Goal: Information Seeking & Learning: Check status

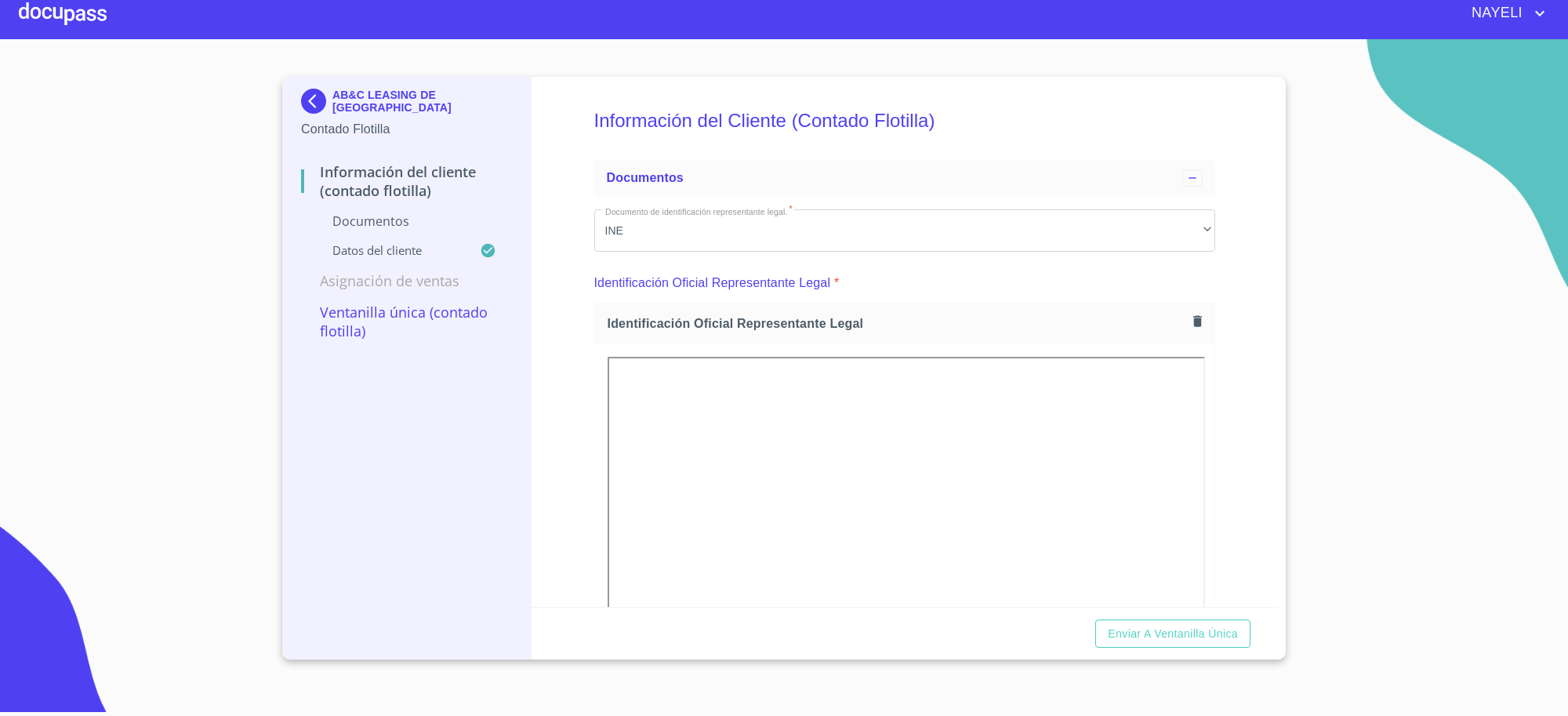
click at [327, 98] on img at bounding box center [316, 101] width 31 height 25
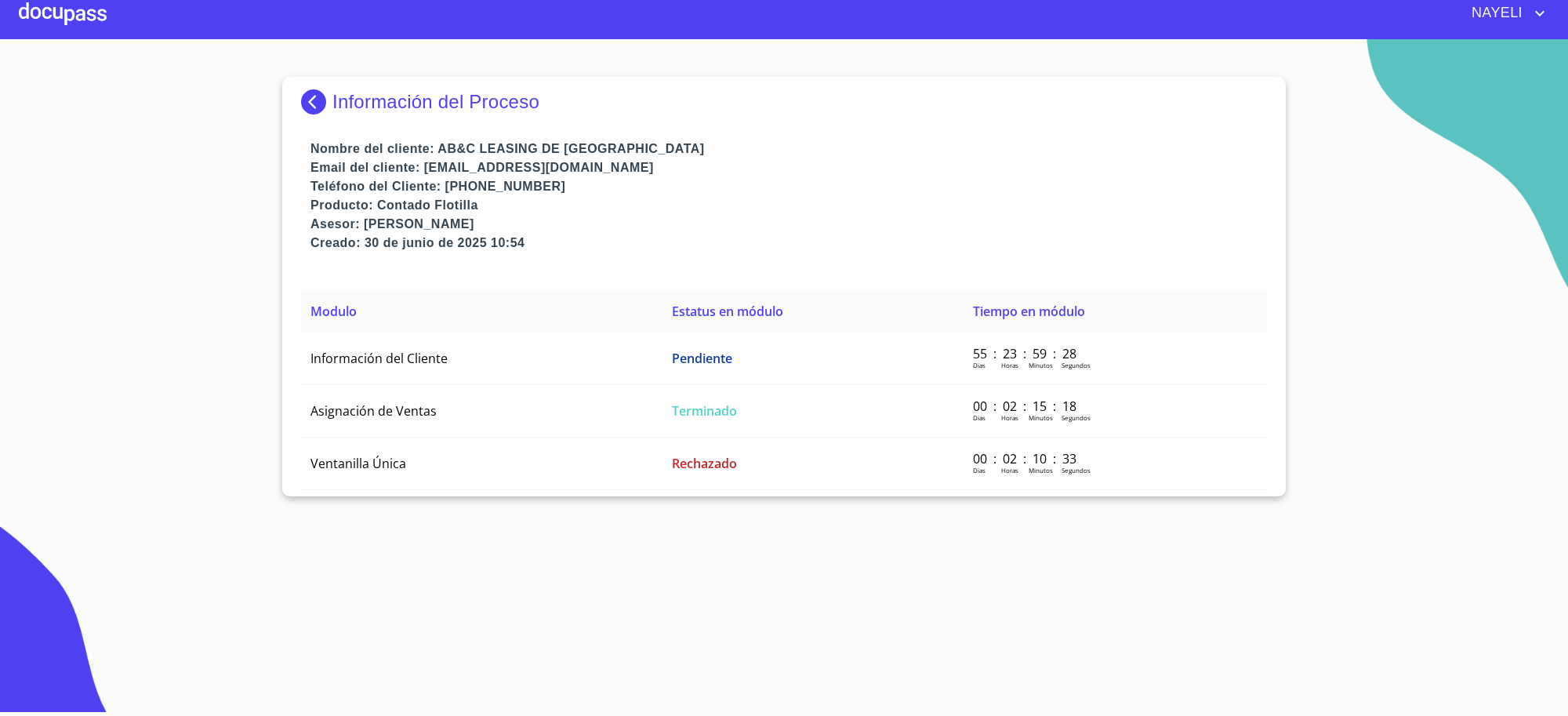
click at [312, 102] on img at bounding box center [316, 102] width 31 height 25
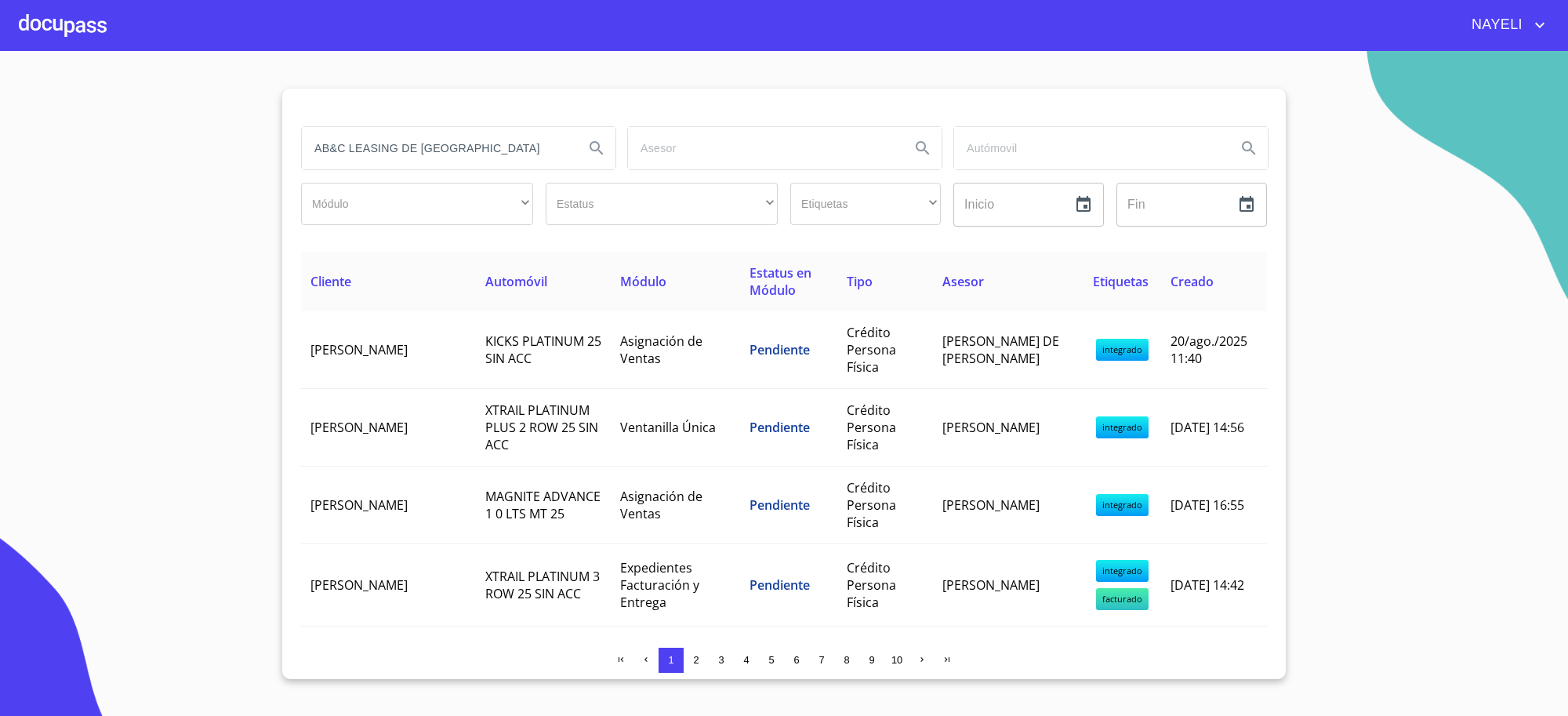
click at [353, 158] on input "AB&C LEASING DE [GEOGRAPHIC_DATA]" at bounding box center [437, 148] width 270 height 42
type input "mexicana de lubricantes"
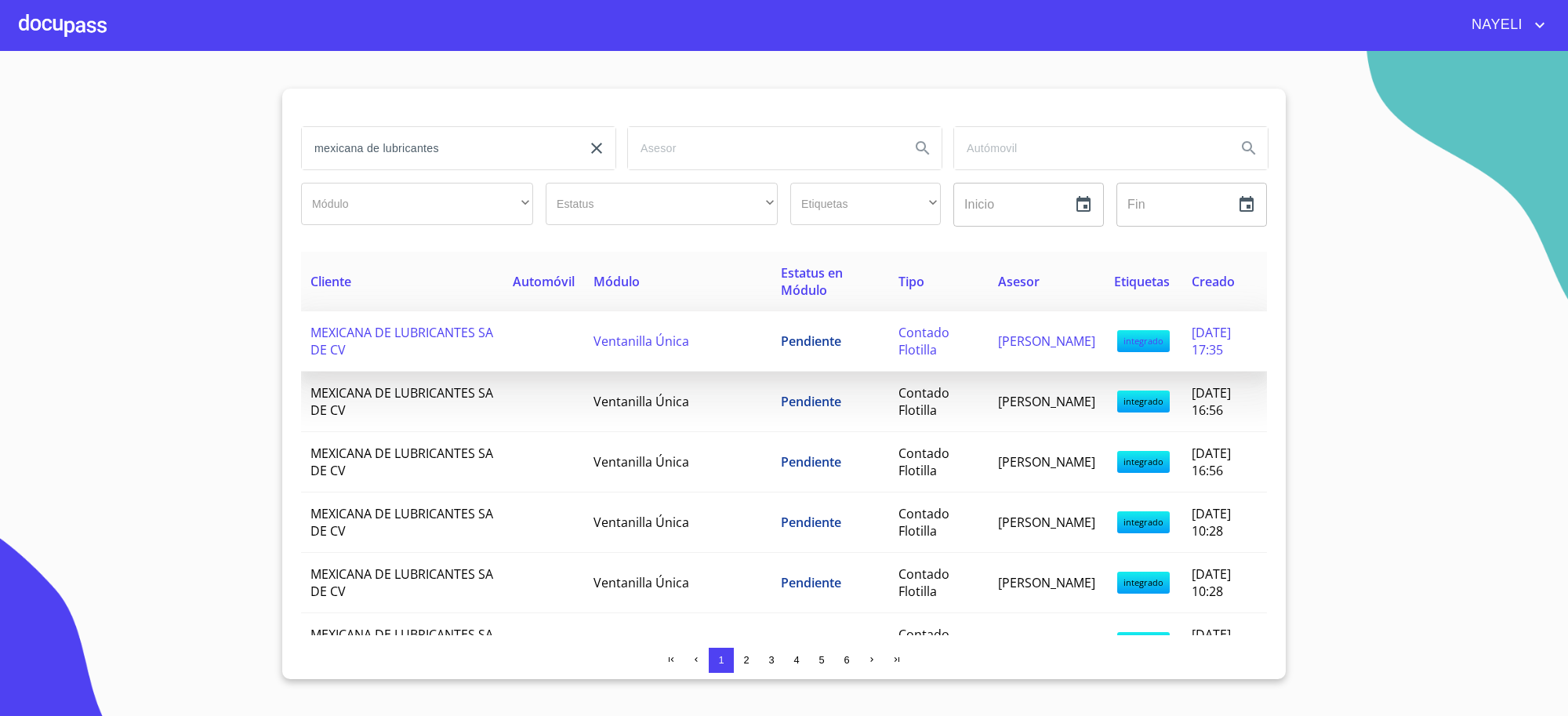
click at [588, 329] on td "Ventanilla Única" at bounding box center [677, 341] width 188 height 60
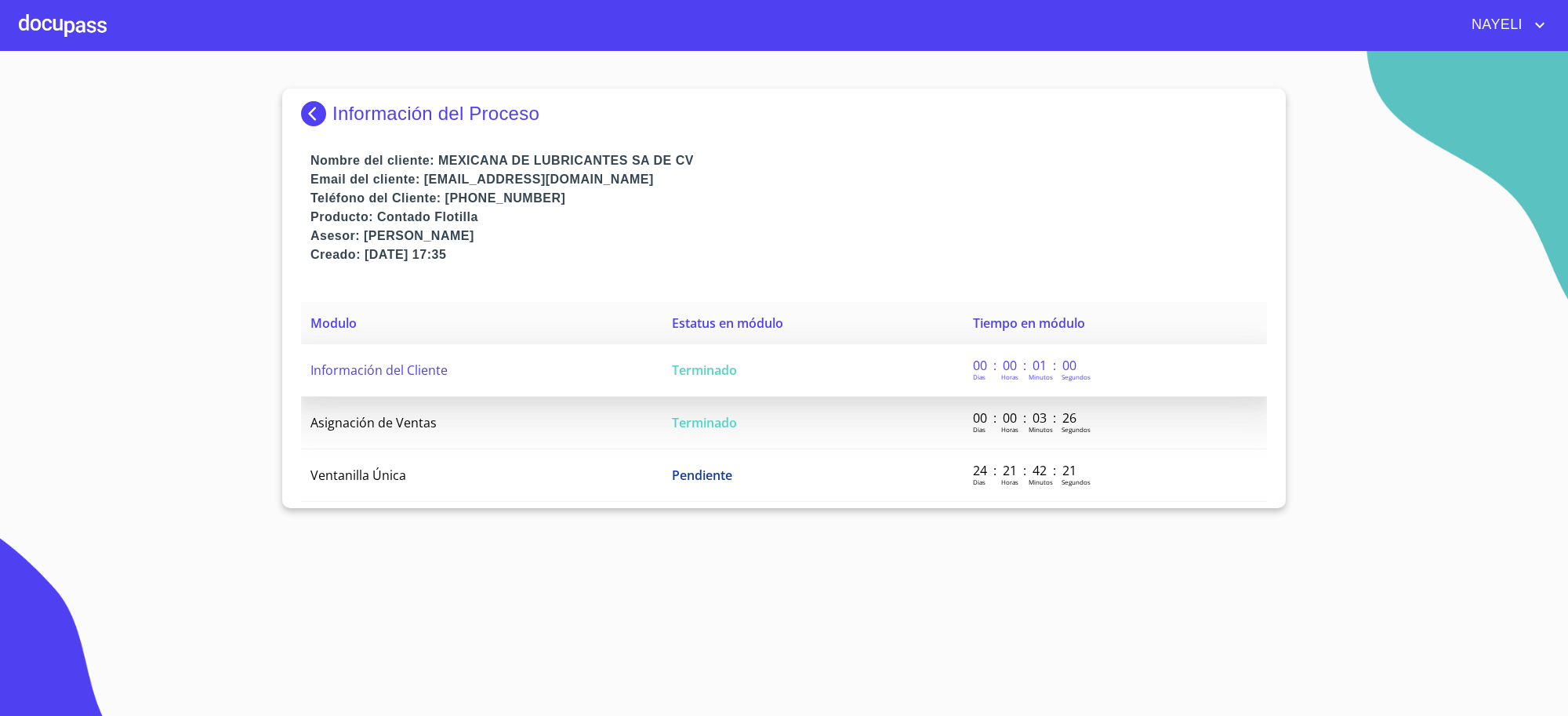
click at [644, 366] on td "Información del Cliente" at bounding box center [481, 371] width 361 height 53
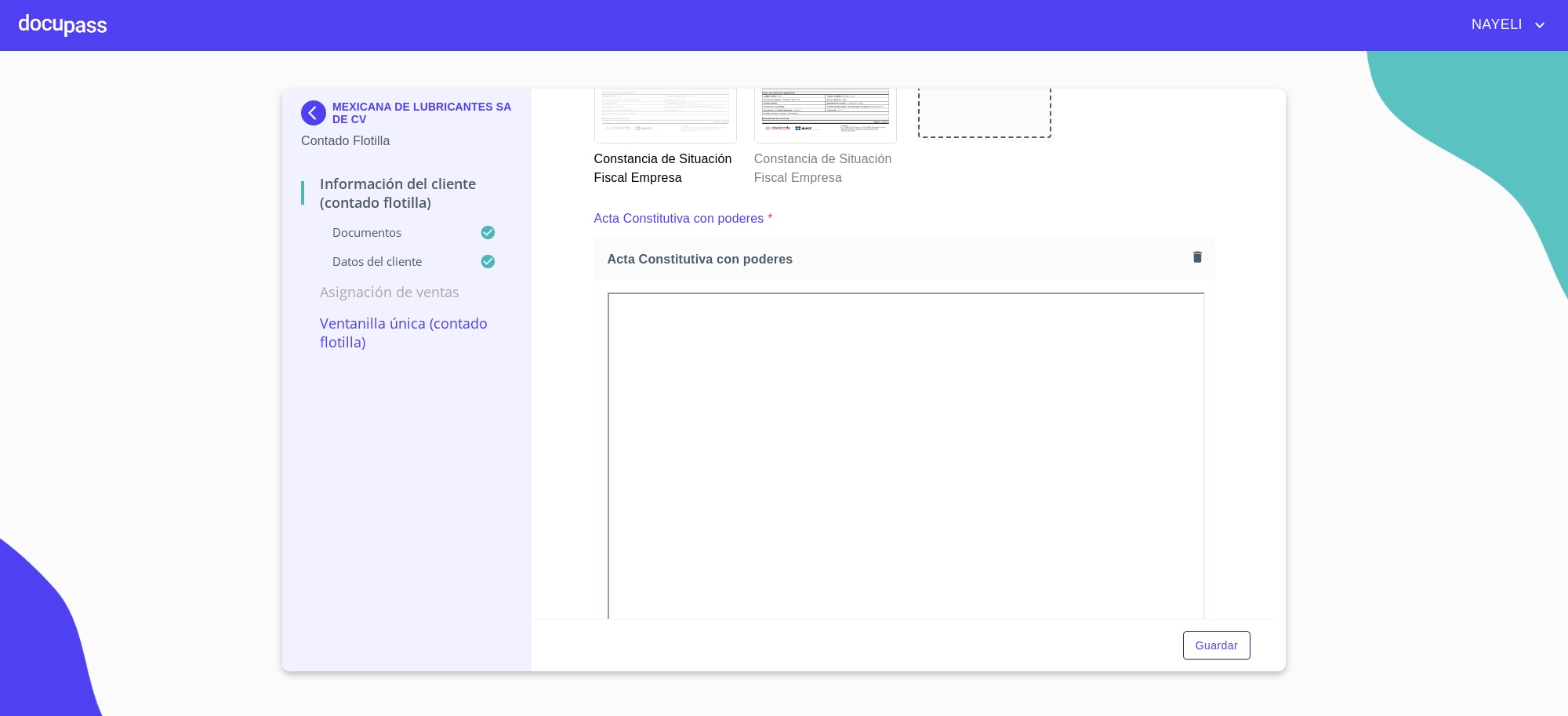
scroll to position [2614, 0]
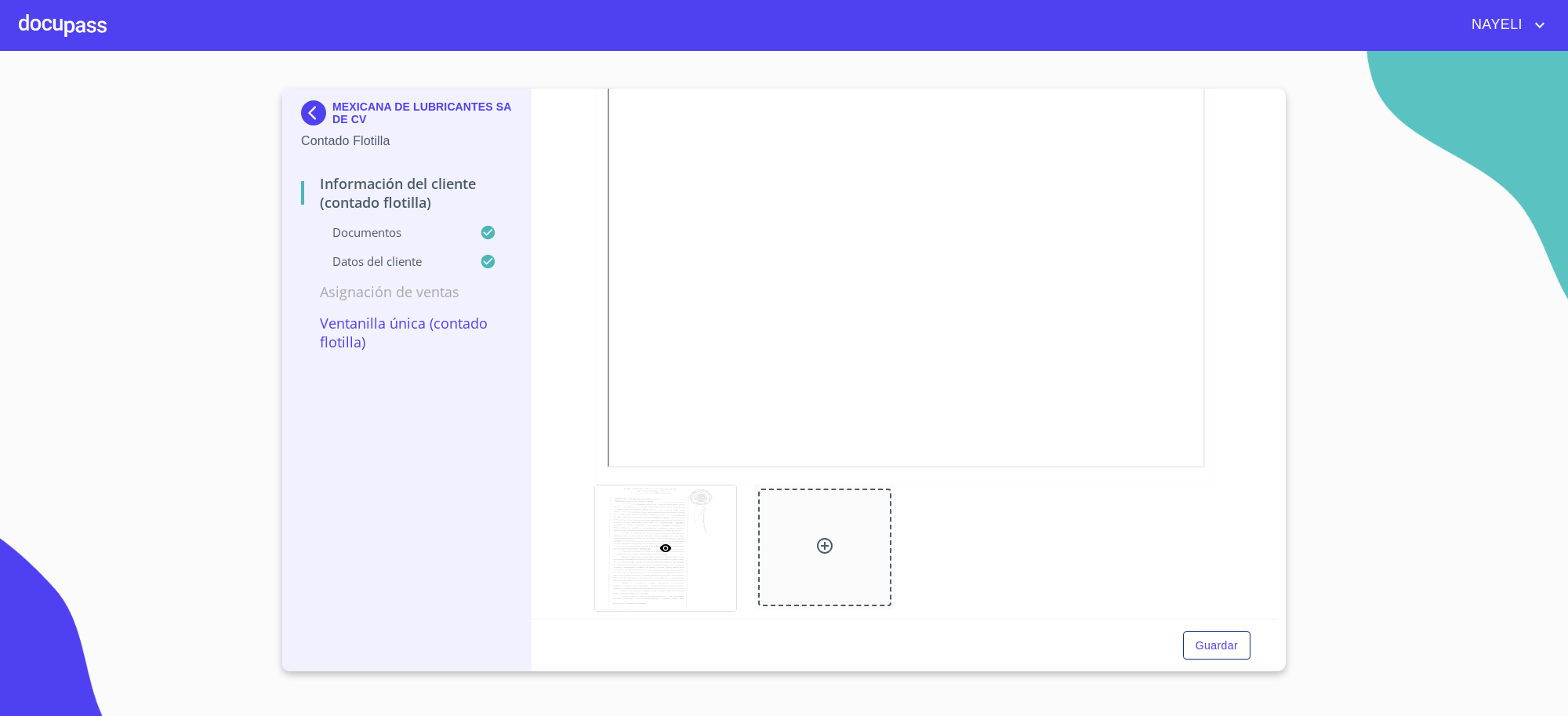
click at [326, 118] on img at bounding box center [316, 112] width 31 height 25
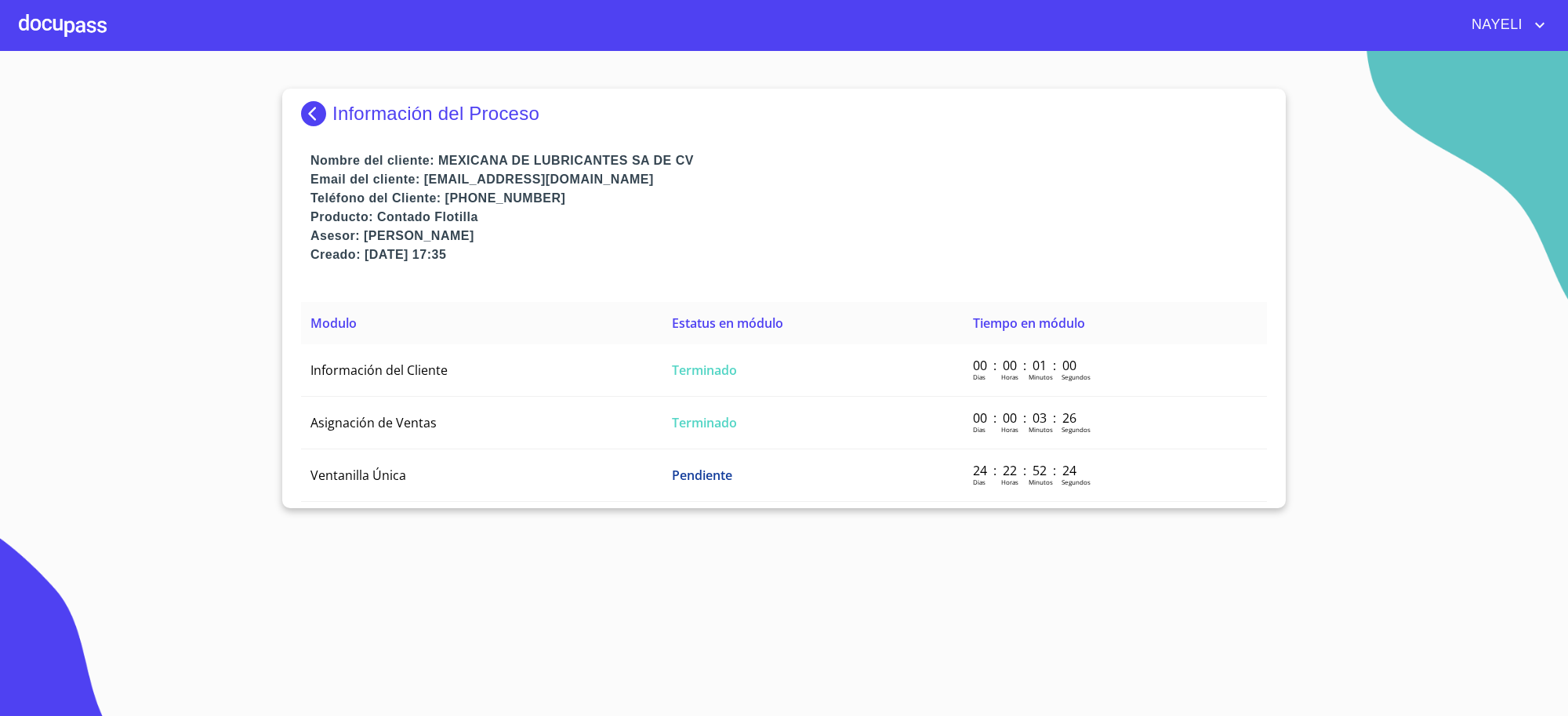
click at [326, 118] on img at bounding box center [316, 113] width 31 height 25
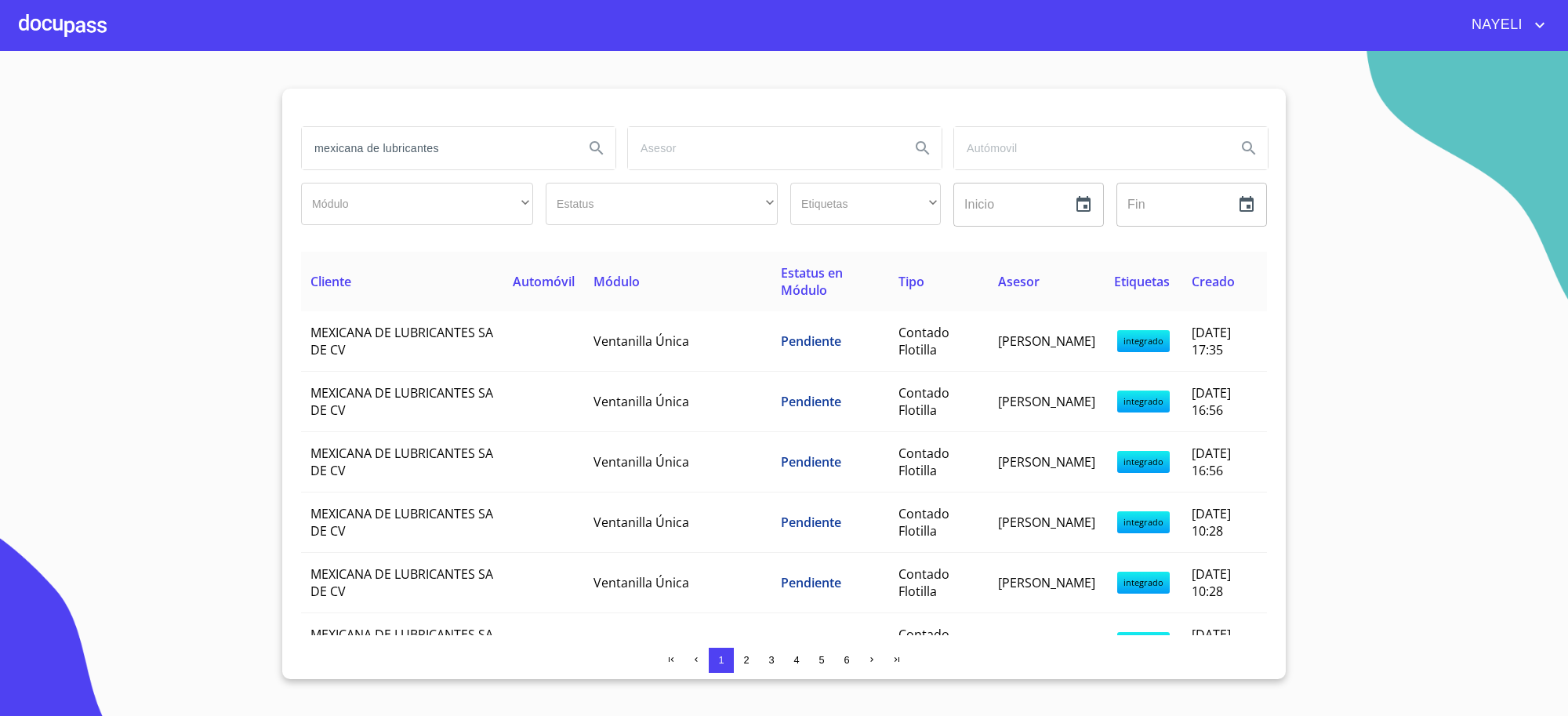
click at [505, 156] on input "mexicana de lubricantes" at bounding box center [437, 148] width 270 height 42
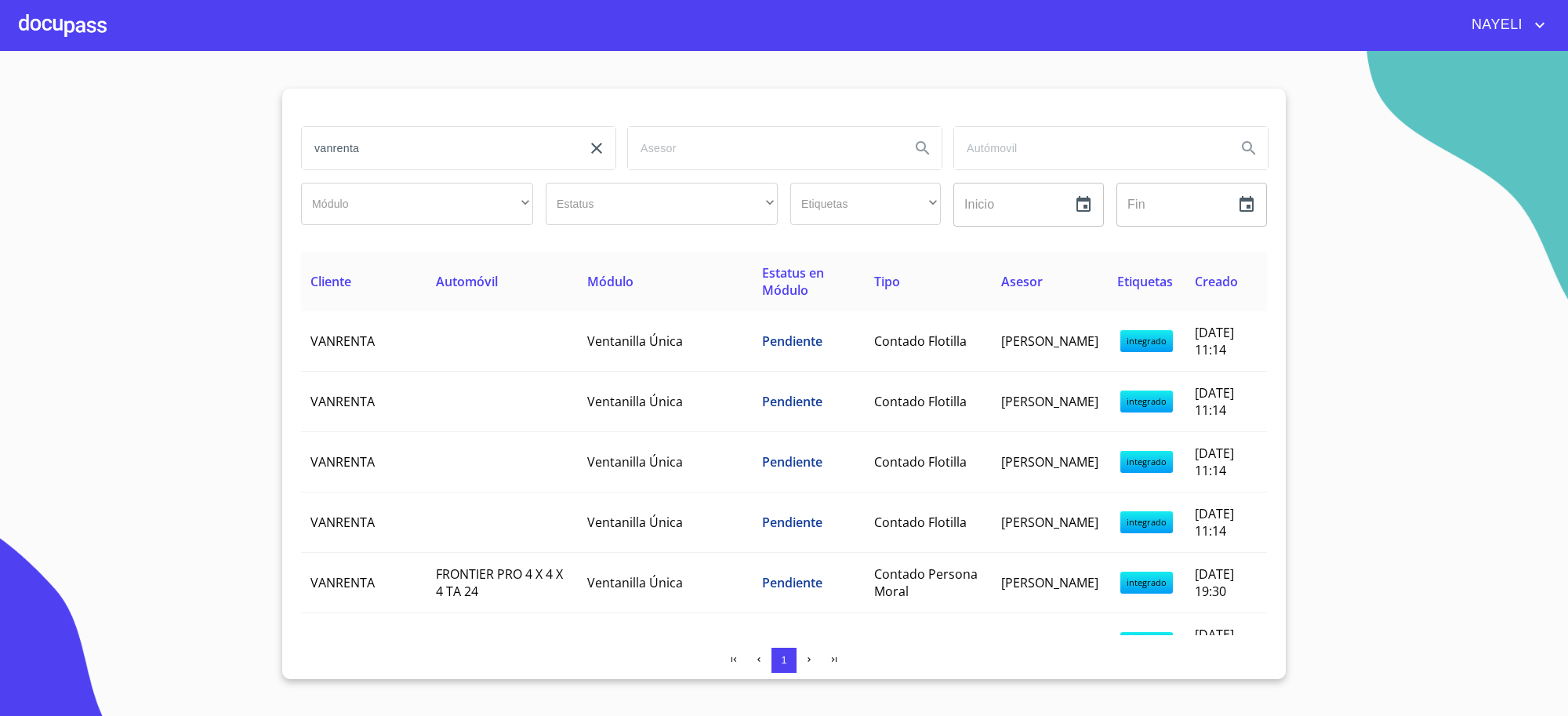
click at [405, 158] on input "vanrenta" at bounding box center [437, 148] width 270 height 42
type input "sonora agropecuaria"
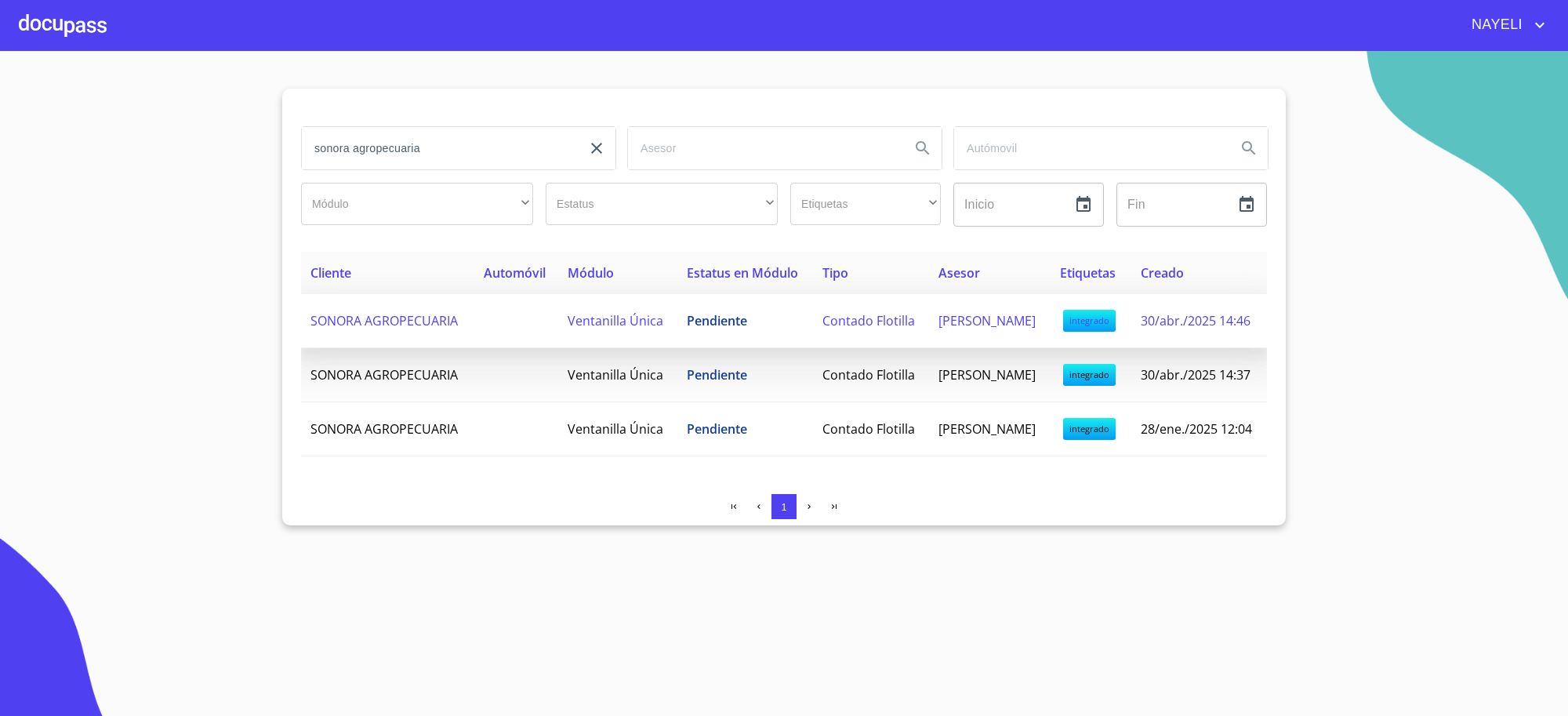
click at [568, 329] on span "Ventanilla Única" at bounding box center [615, 321] width 95 height 17
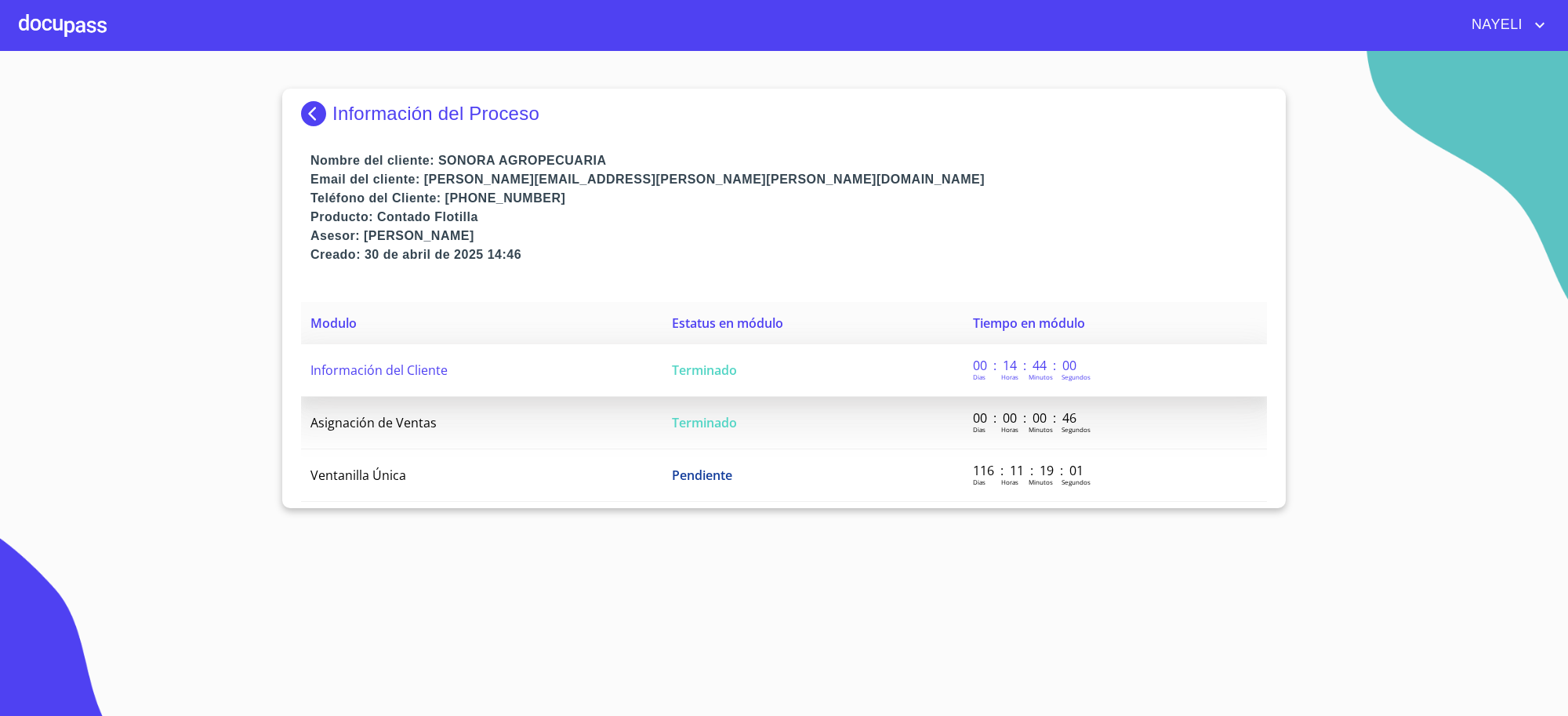
click at [725, 375] on span "Terminado" at bounding box center [704, 370] width 65 height 17
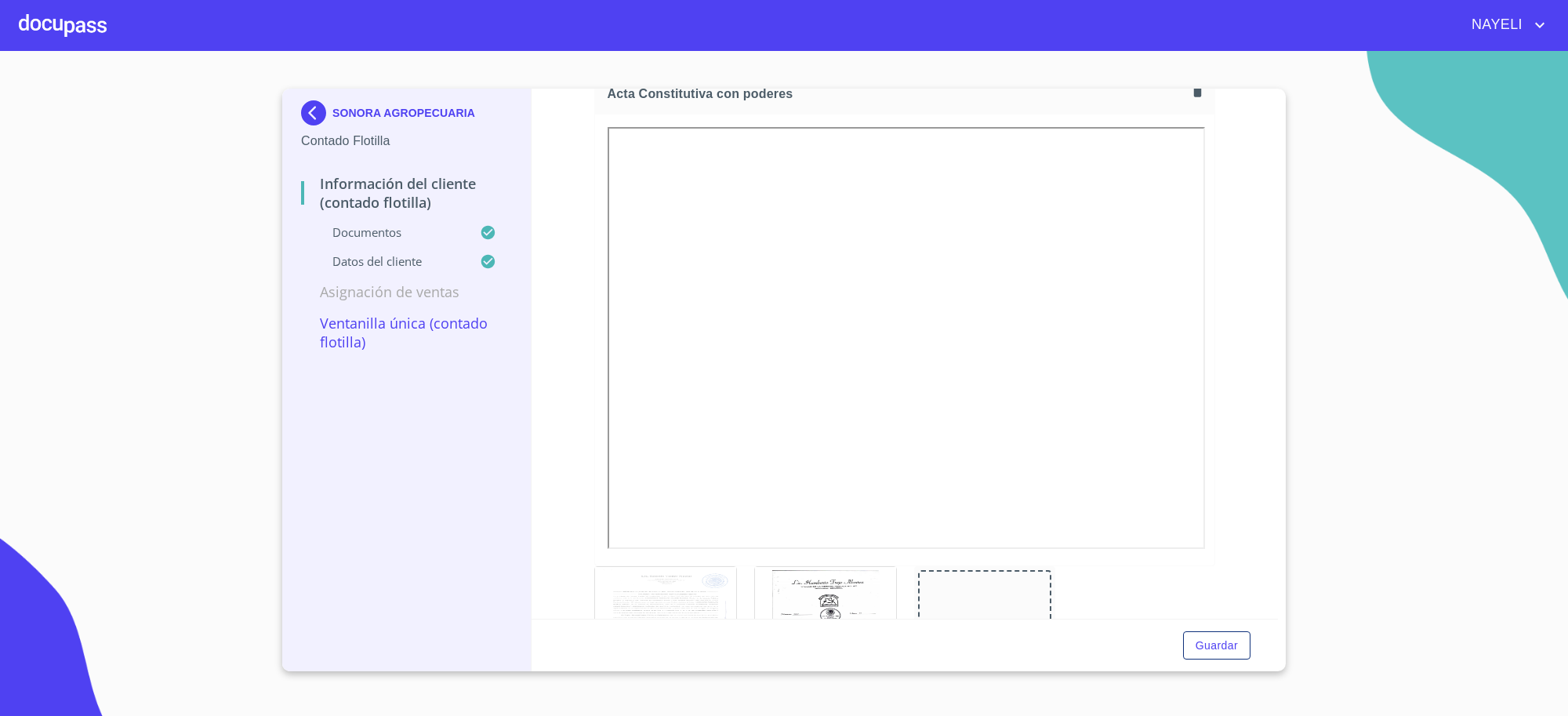
scroll to position [2353, 0]
drag, startPoint x: 1566, startPoint y: 41, endPoint x: 848, endPoint y: 81, distance: 719.1
click at [848, 81] on section "SONORA AGROPECUARIA Contado Flotilla Información del Cliente (Contado Flotilla)…" at bounding box center [784, 383] width 1568 height 665
